Goal: Task Accomplishment & Management: Manage account settings

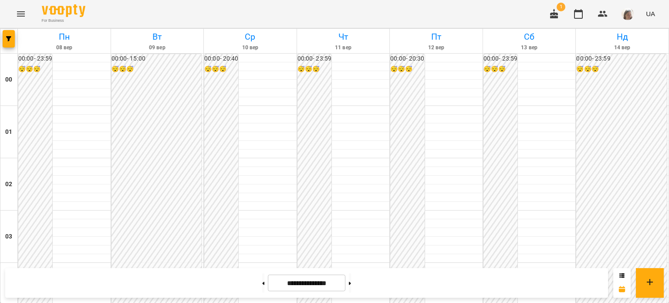
scroll to position [773, 0]
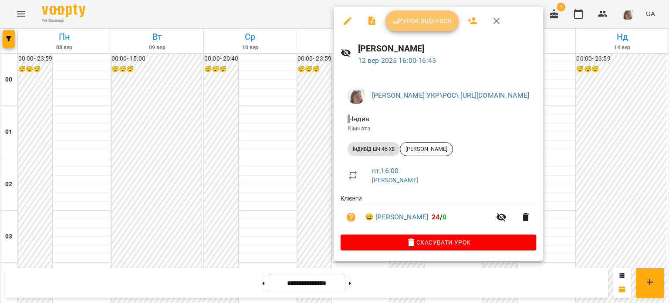
click at [421, 27] on button "Урок відбувся" at bounding box center [422, 20] width 73 height 21
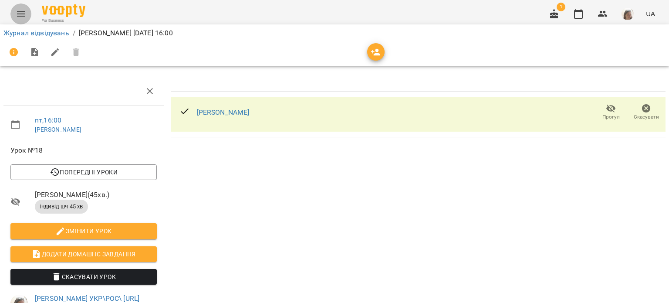
click at [21, 12] on icon "Menu" at bounding box center [21, 14] width 10 height 10
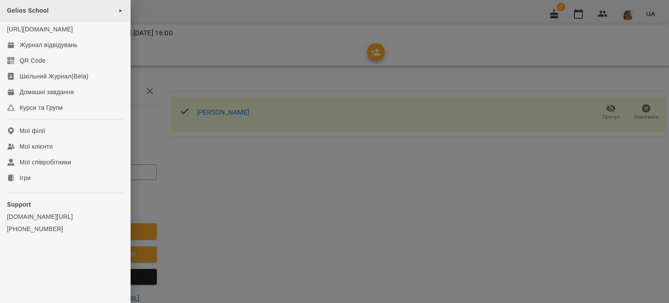
click at [42, 8] on span "Gelios School" at bounding box center [28, 10] width 42 height 7
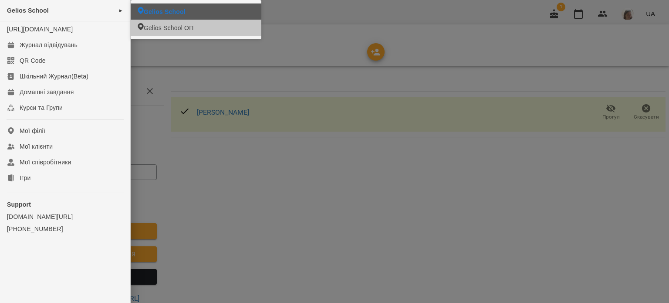
click at [178, 11] on span "Gelios School" at bounding box center [165, 11] width 42 height 9
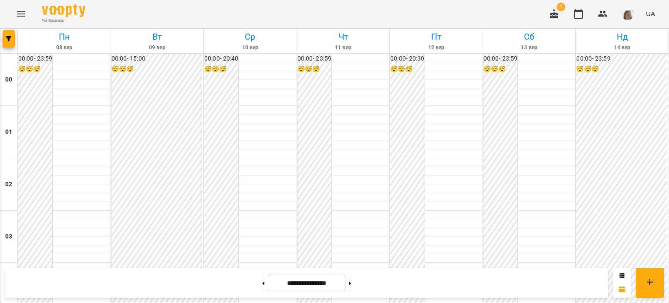
scroll to position [1044, 0]
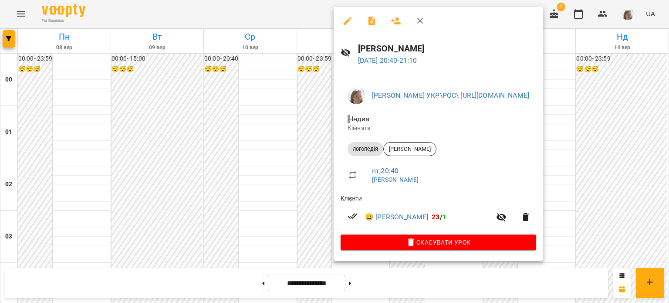
click at [281, 184] on div at bounding box center [334, 151] width 669 height 303
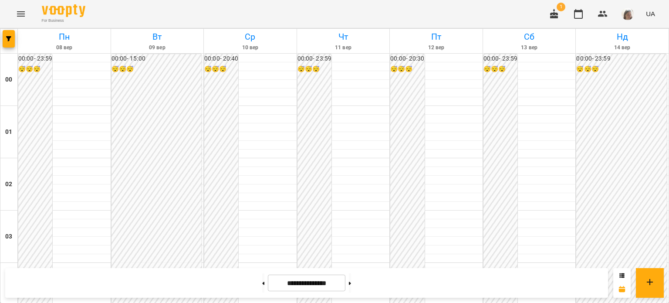
scroll to position [991, 0]
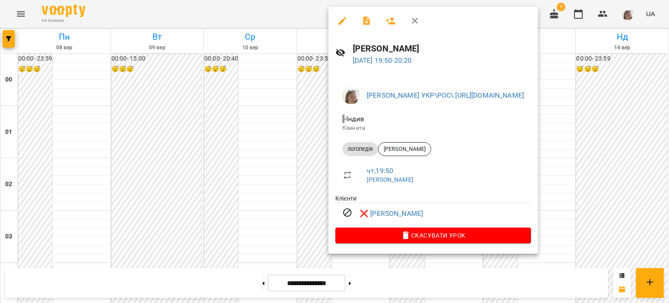
click at [271, 173] on div at bounding box center [334, 151] width 669 height 303
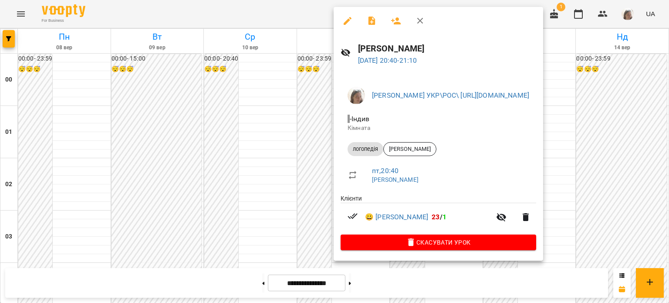
click at [217, 189] on div at bounding box center [334, 151] width 669 height 303
